Goal: Information Seeking & Learning: Learn about a topic

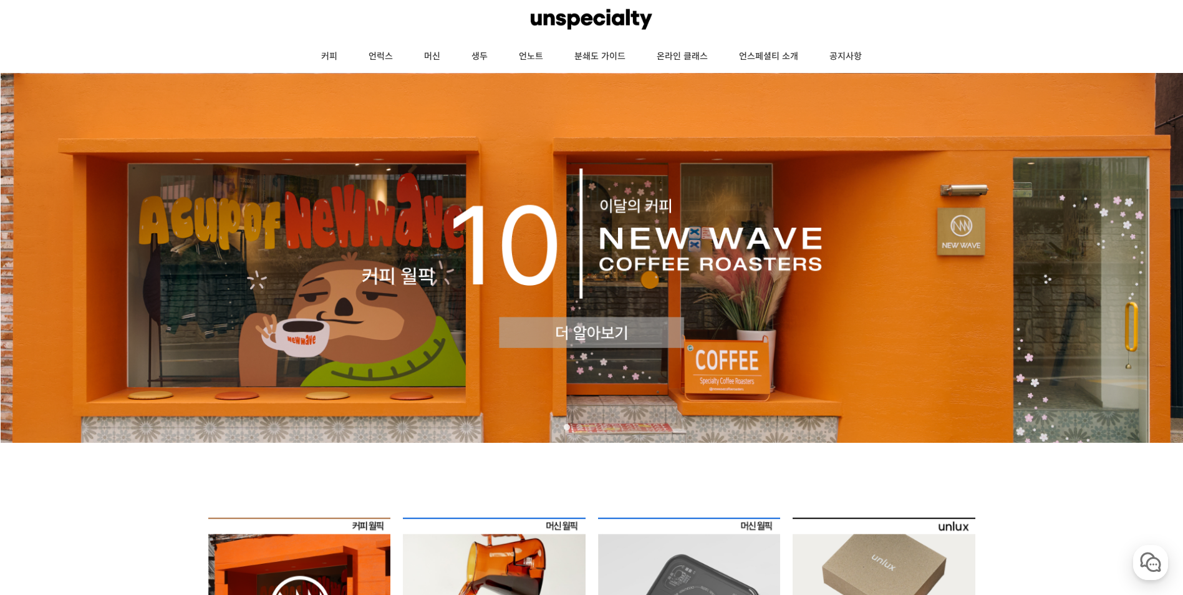
scroll to position [62, 0]
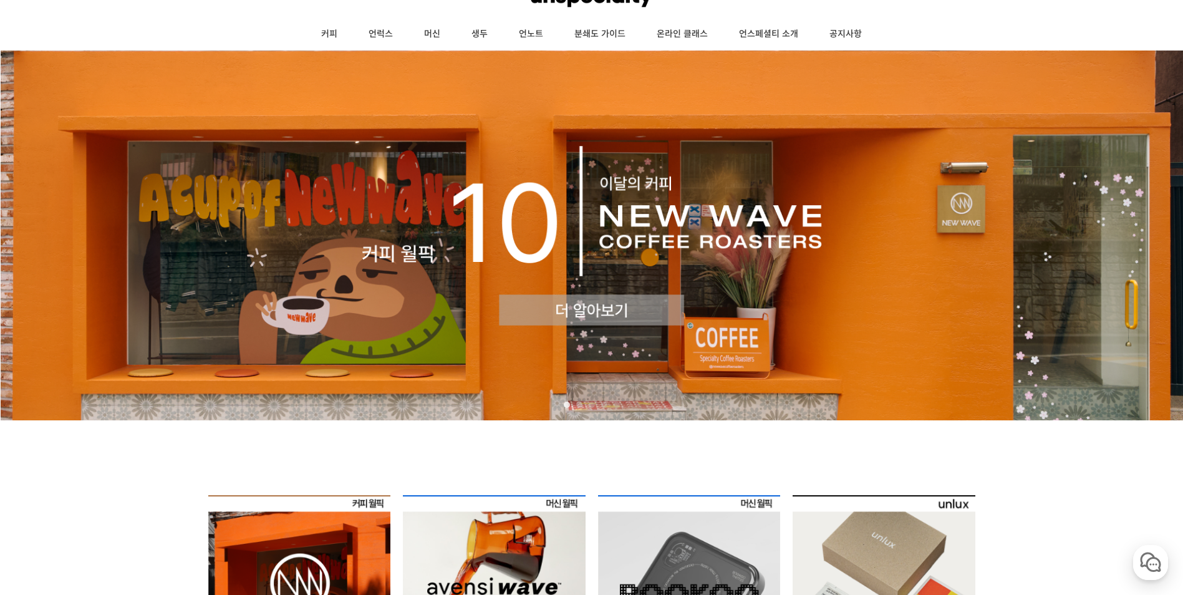
click at [595, 313] on img at bounding box center [591, 236] width 1183 height 370
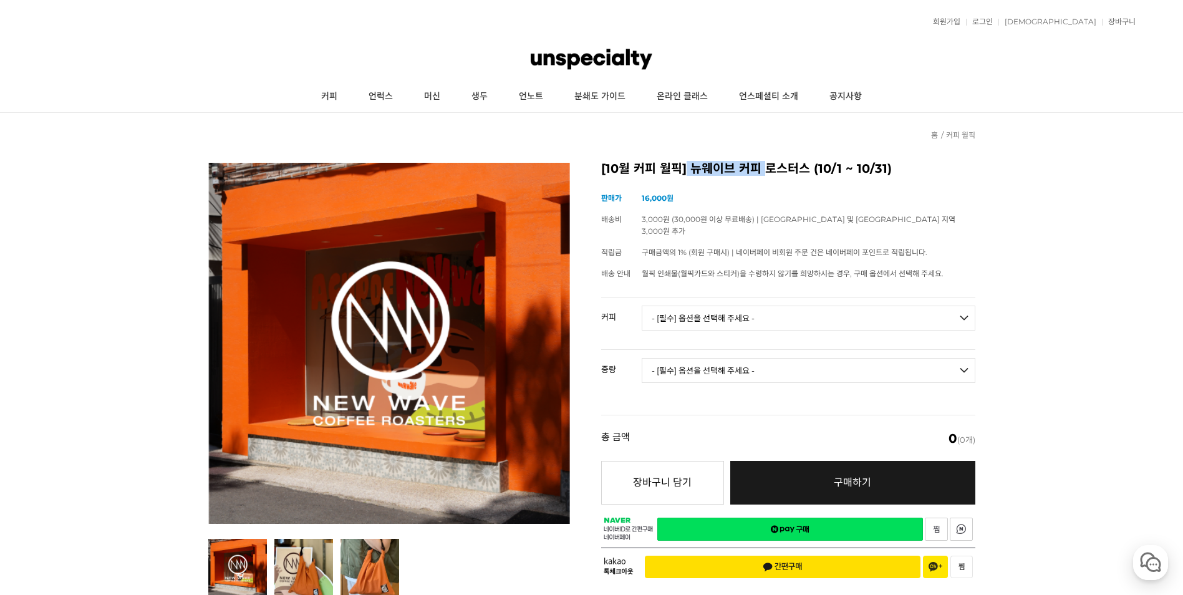
drag, startPoint x: 687, startPoint y: 166, endPoint x: 767, endPoint y: 170, distance: 80.6
click at [767, 170] on h2 "[10월 커피 월픽] 뉴웨이브 커피 로스터스 (10/1 ~ 10/31)" at bounding box center [788, 169] width 374 height 12
click at [333, 101] on link "커피" at bounding box center [329, 96] width 47 height 31
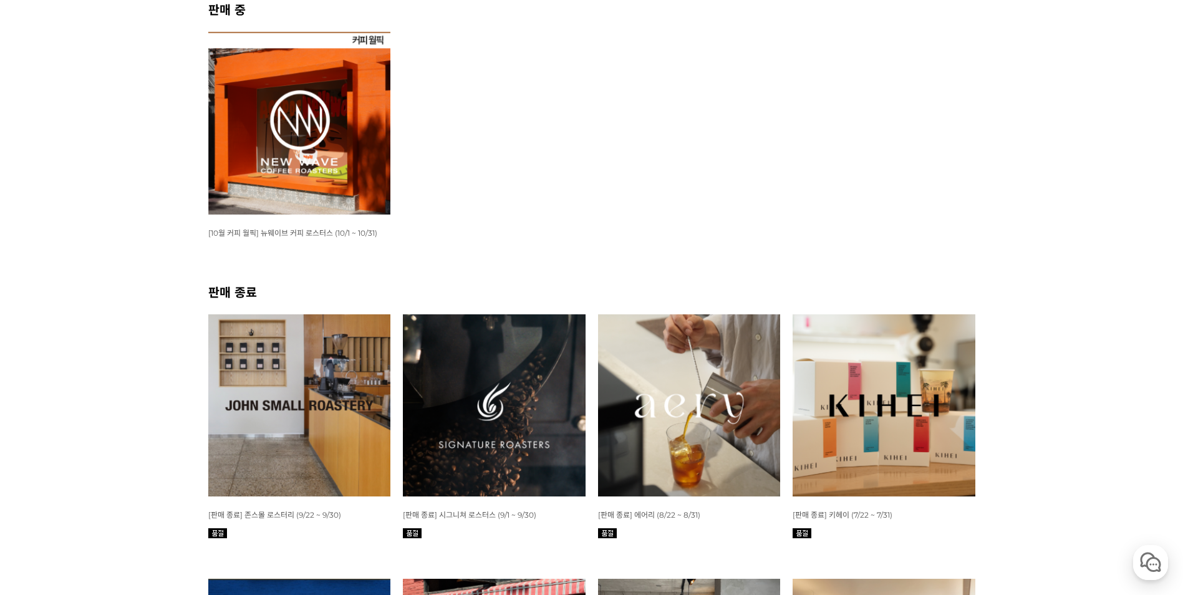
scroll to position [312, 0]
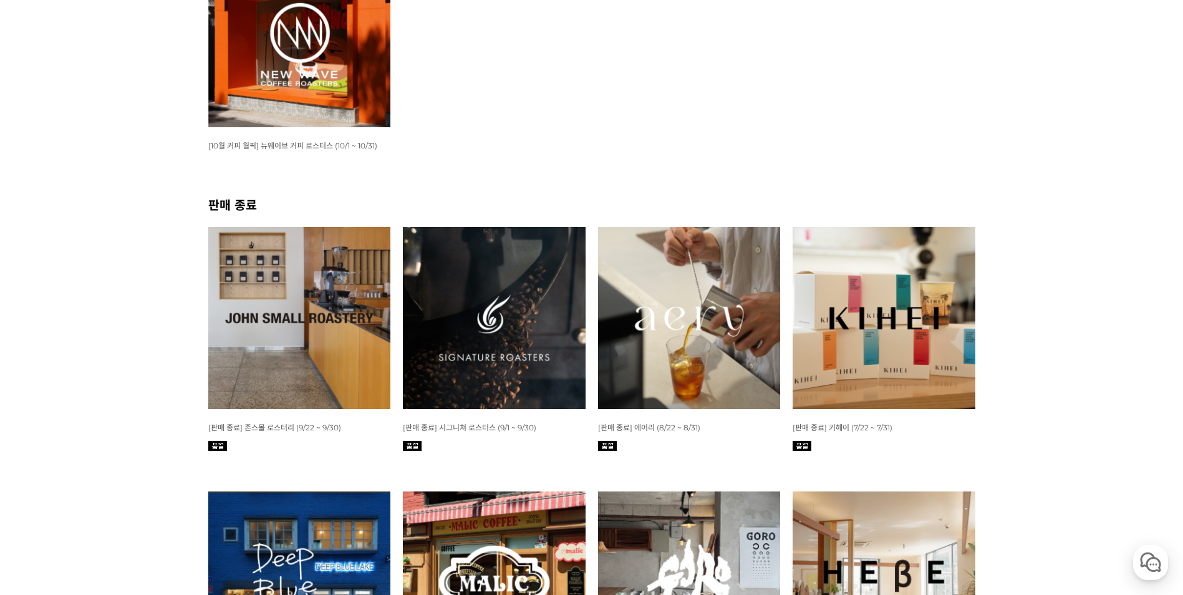
click at [309, 88] on img at bounding box center [299, 35] width 183 height 183
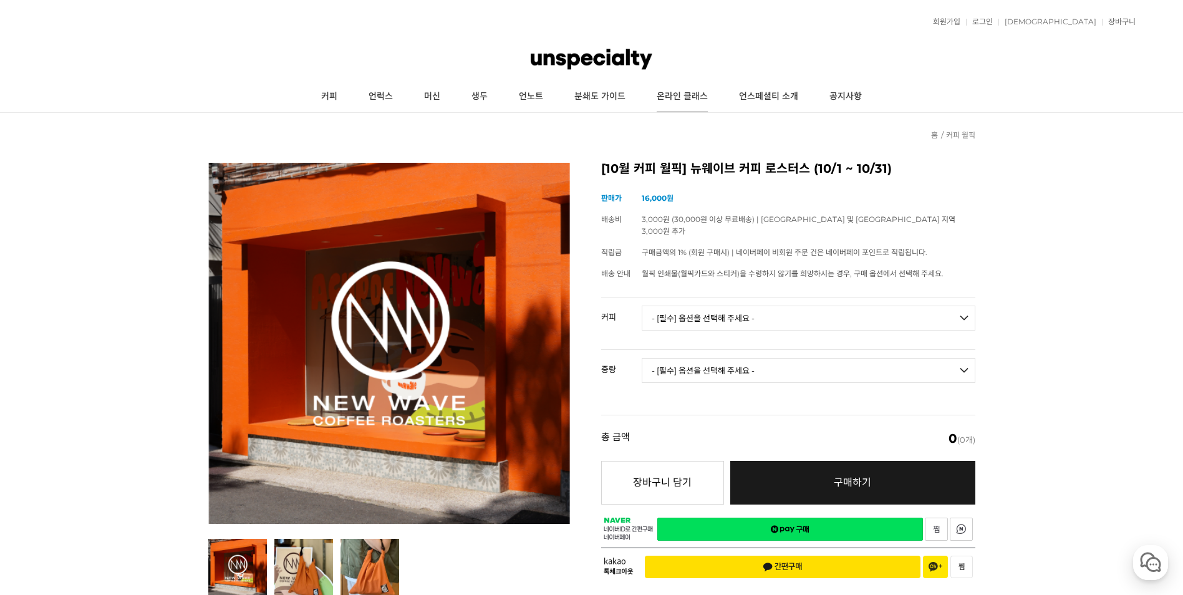
click at [692, 102] on link "온라인 클래스" at bounding box center [682, 96] width 82 height 31
